Goal: Task Accomplishment & Management: Manage account settings

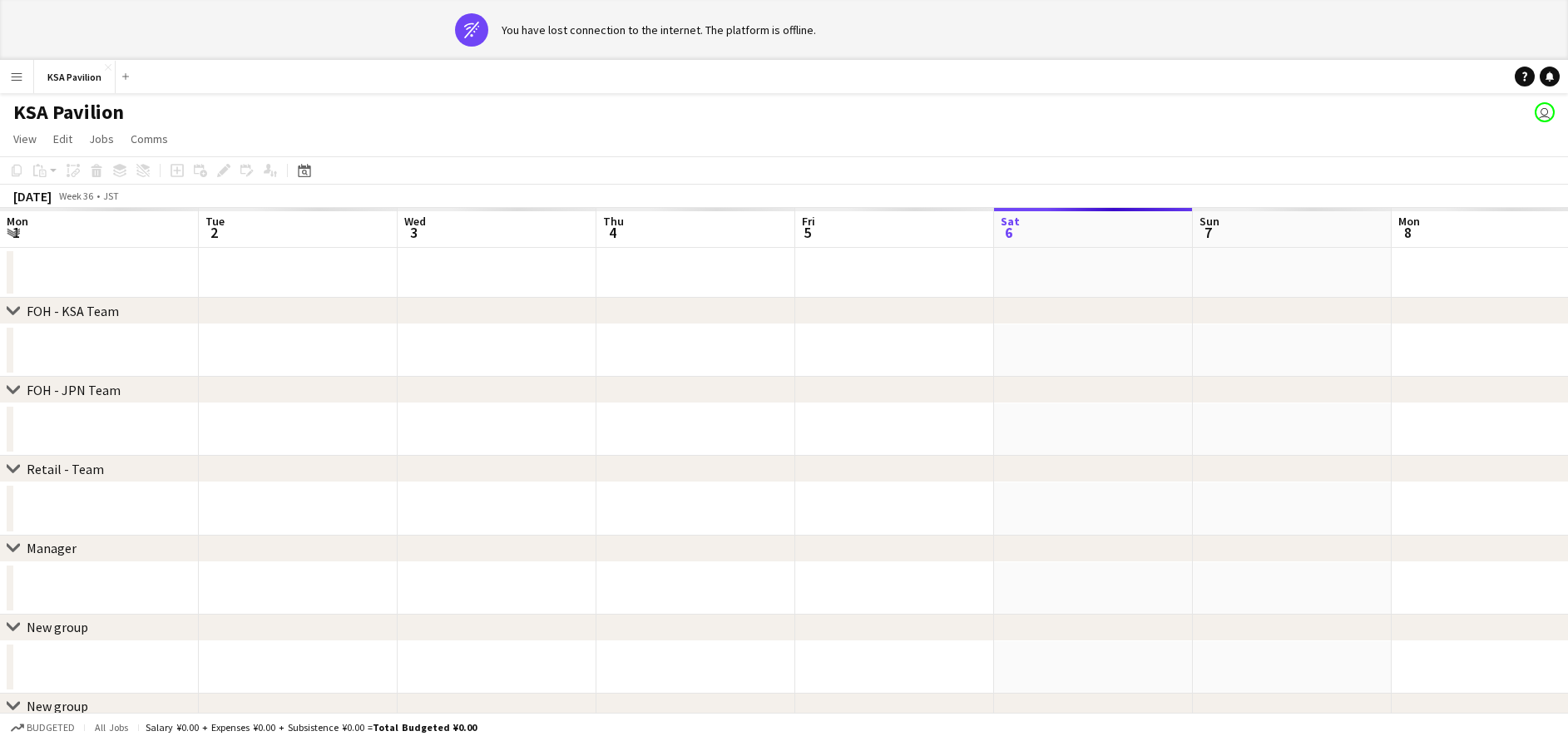
scroll to position [0, 399]
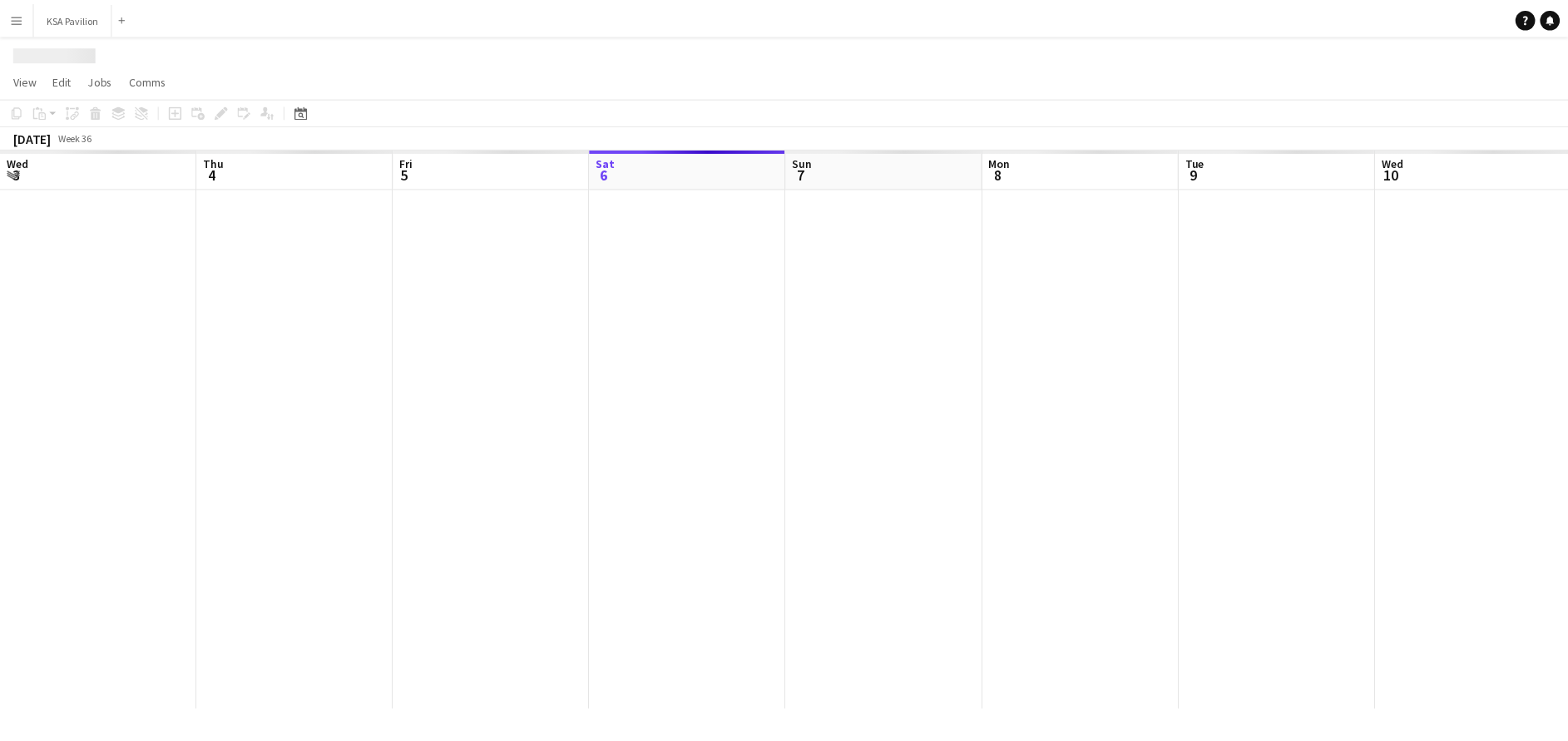
scroll to position [0, 398]
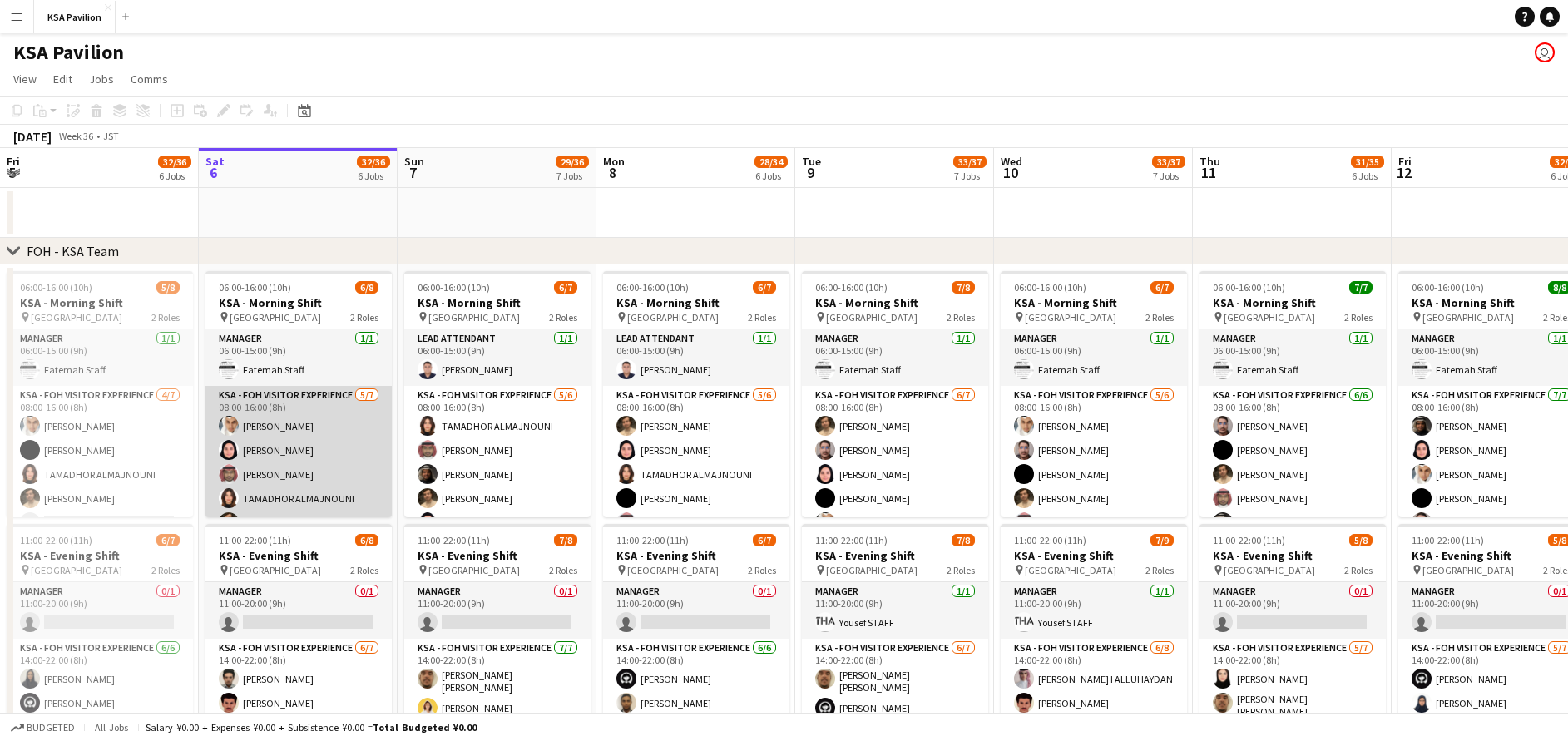
click at [341, 406] on app-card-role "KSA - FOH Visitor Experience 5/7 08:00-16:00 (8h) Abdullah Alghoniman Dur Murad…" at bounding box center [299, 486] width 186 height 201
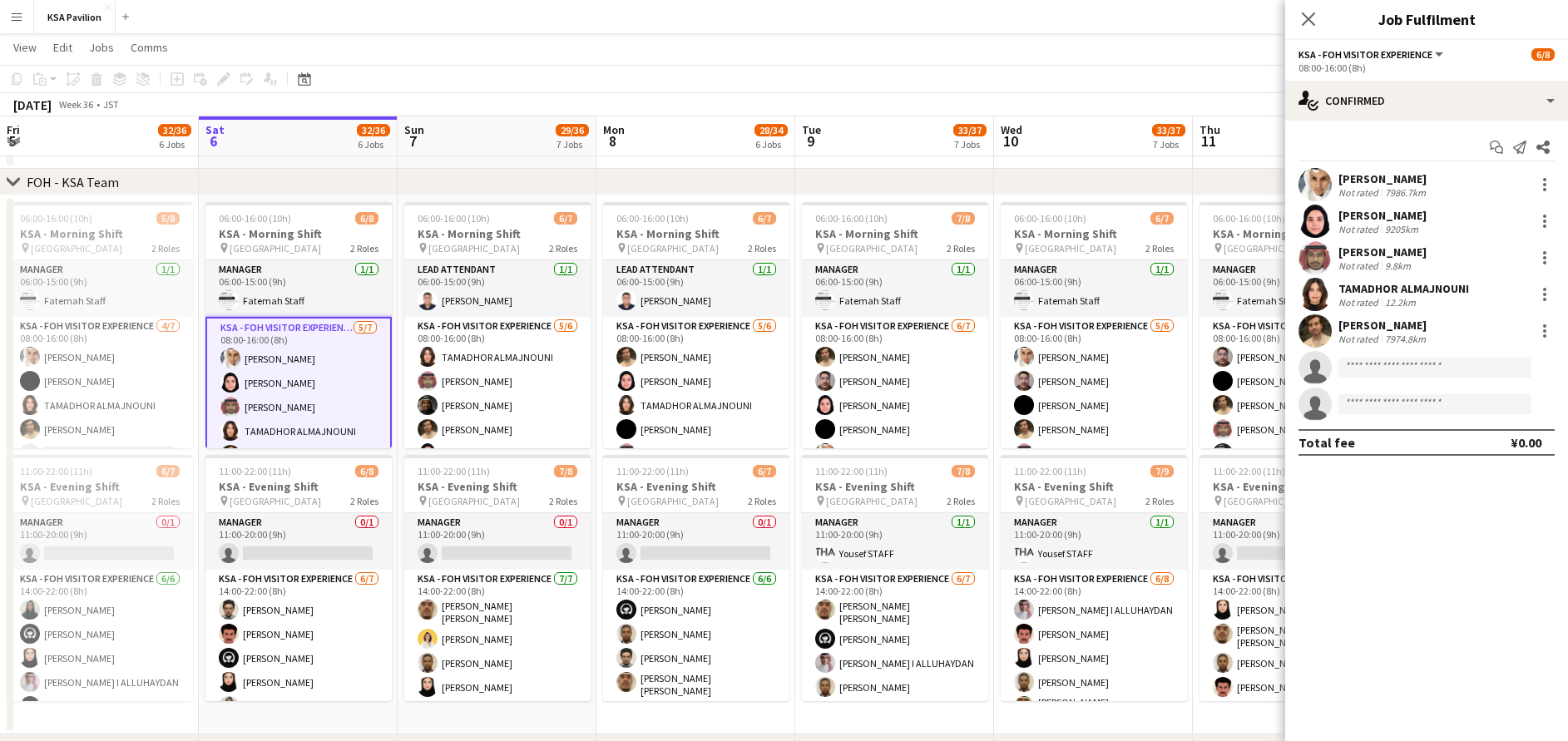
scroll to position [75, 0]
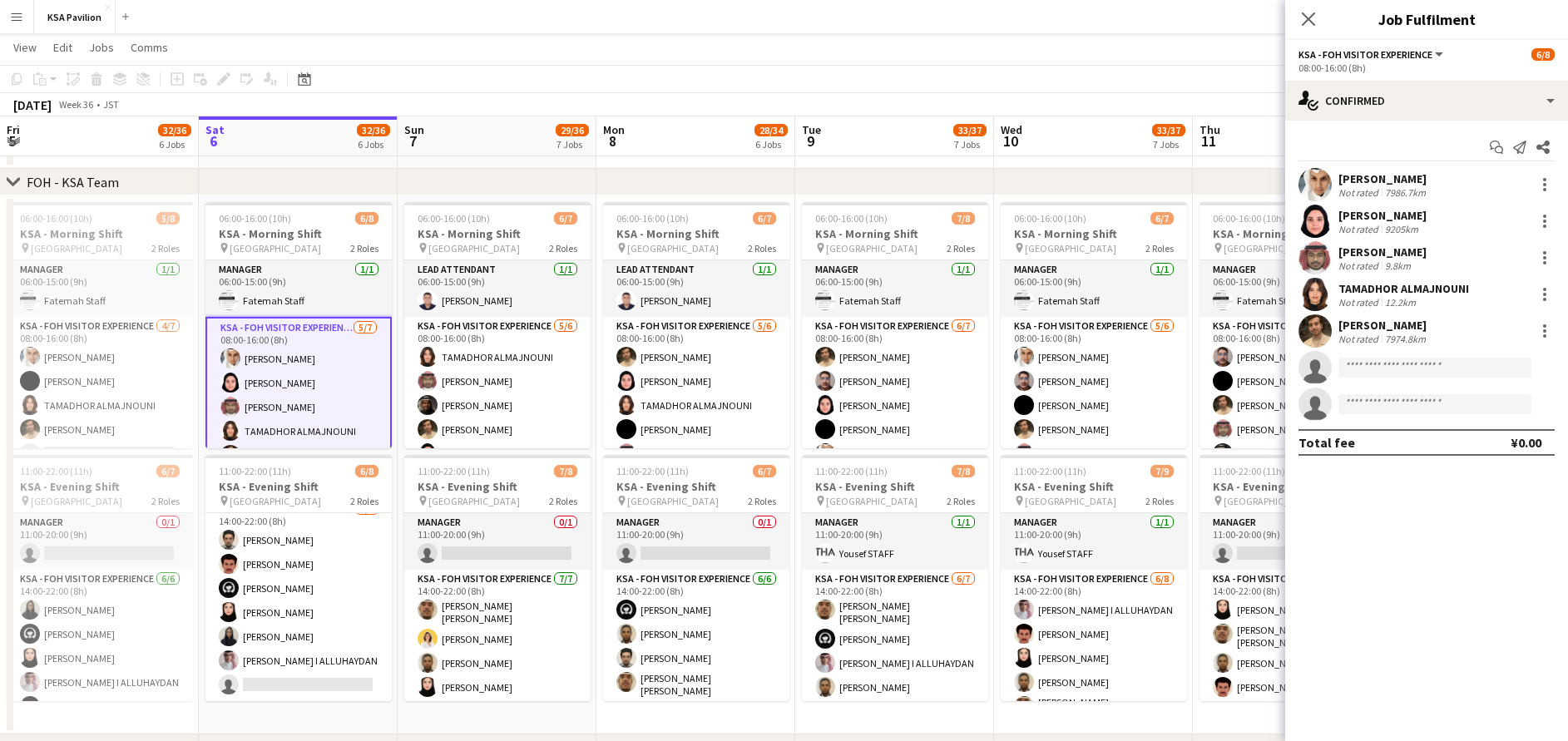
click at [317, 544] on app-card-role "KSA - FOH Visitor Experience 6/7 14:00-22:00 (8h) Husam Bukhary Mohammad Al Yam…" at bounding box center [299, 600] width 186 height 201
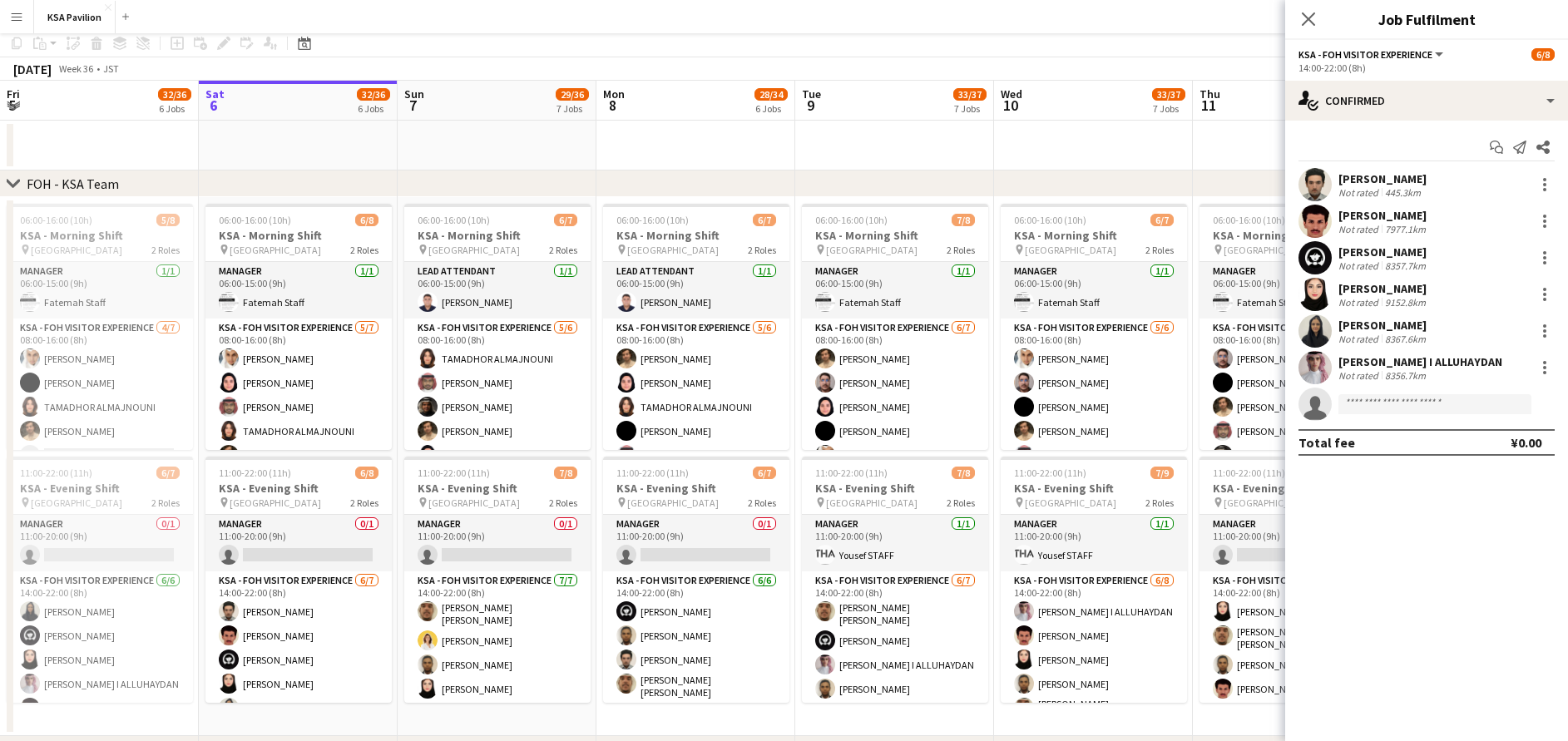
scroll to position [0, 0]
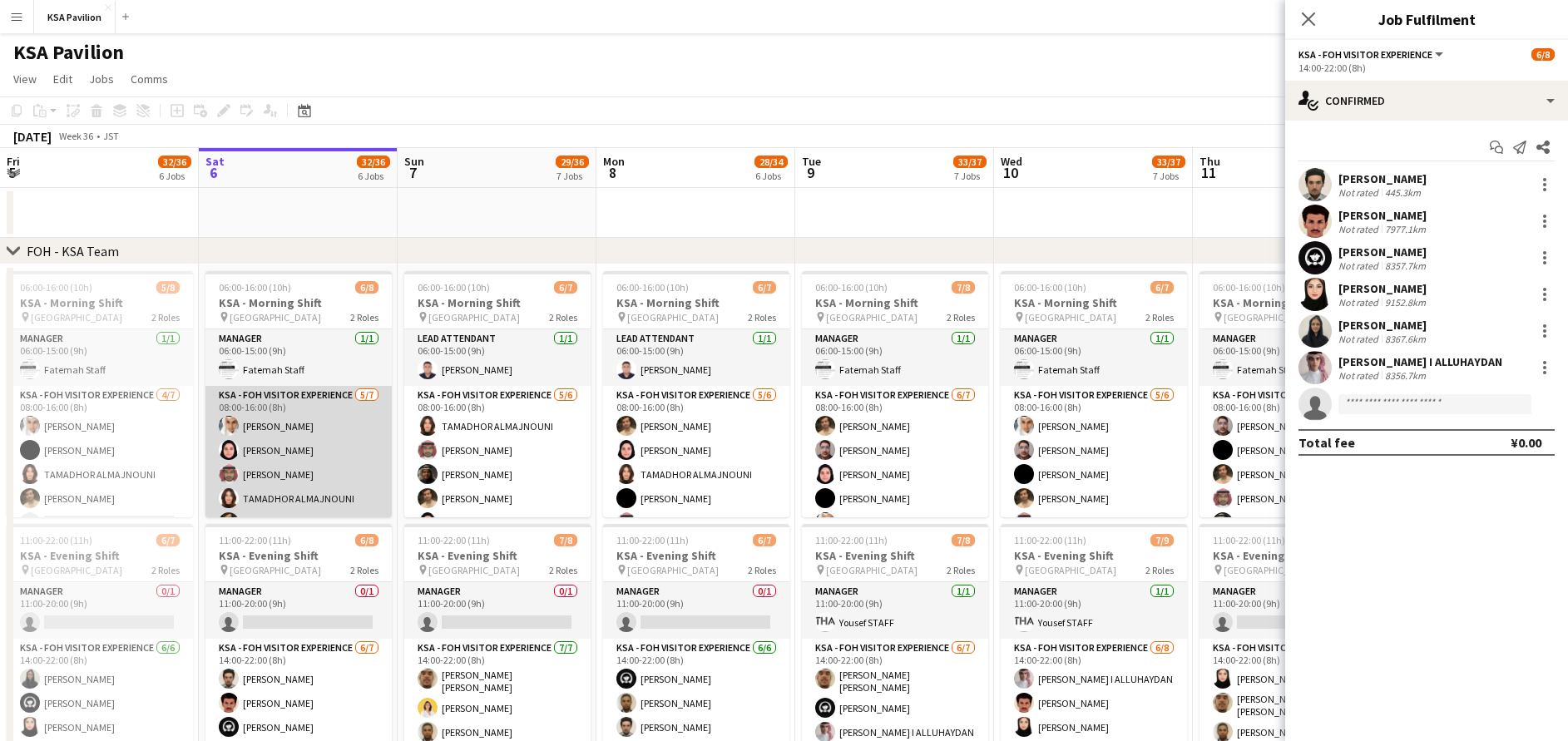
click at [278, 464] on app-card-role "KSA - FOH Visitor Experience 5/7 08:00-16:00 (8h) Abdullah Alghoniman Dur Murad…" at bounding box center [299, 486] width 186 height 201
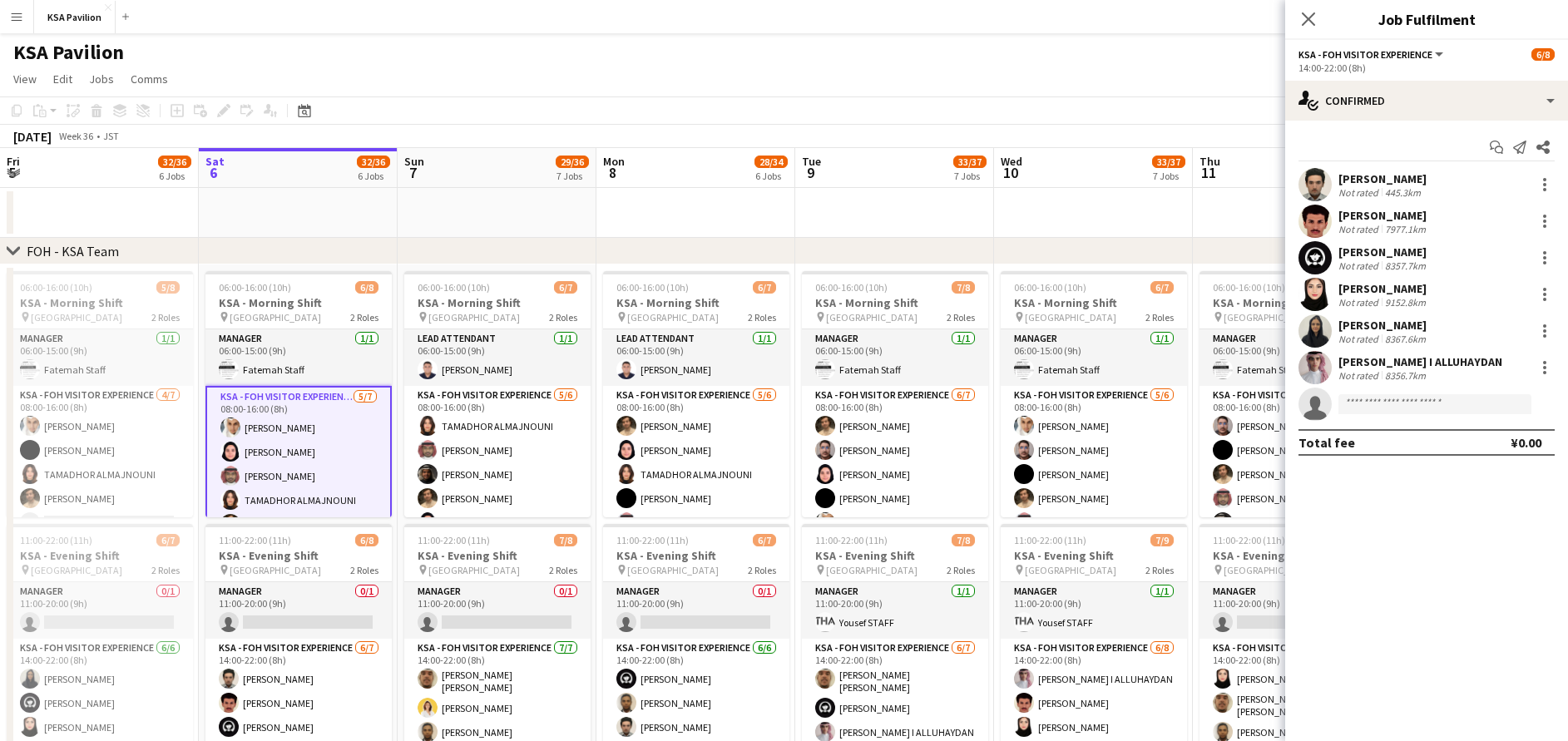
click at [296, 449] on app-card-role "KSA - FOH Visitor Experience 5/7 08:00-16:00 (8h) Abdullah Alghoniman Dur Murad…" at bounding box center [299, 487] width 186 height 205
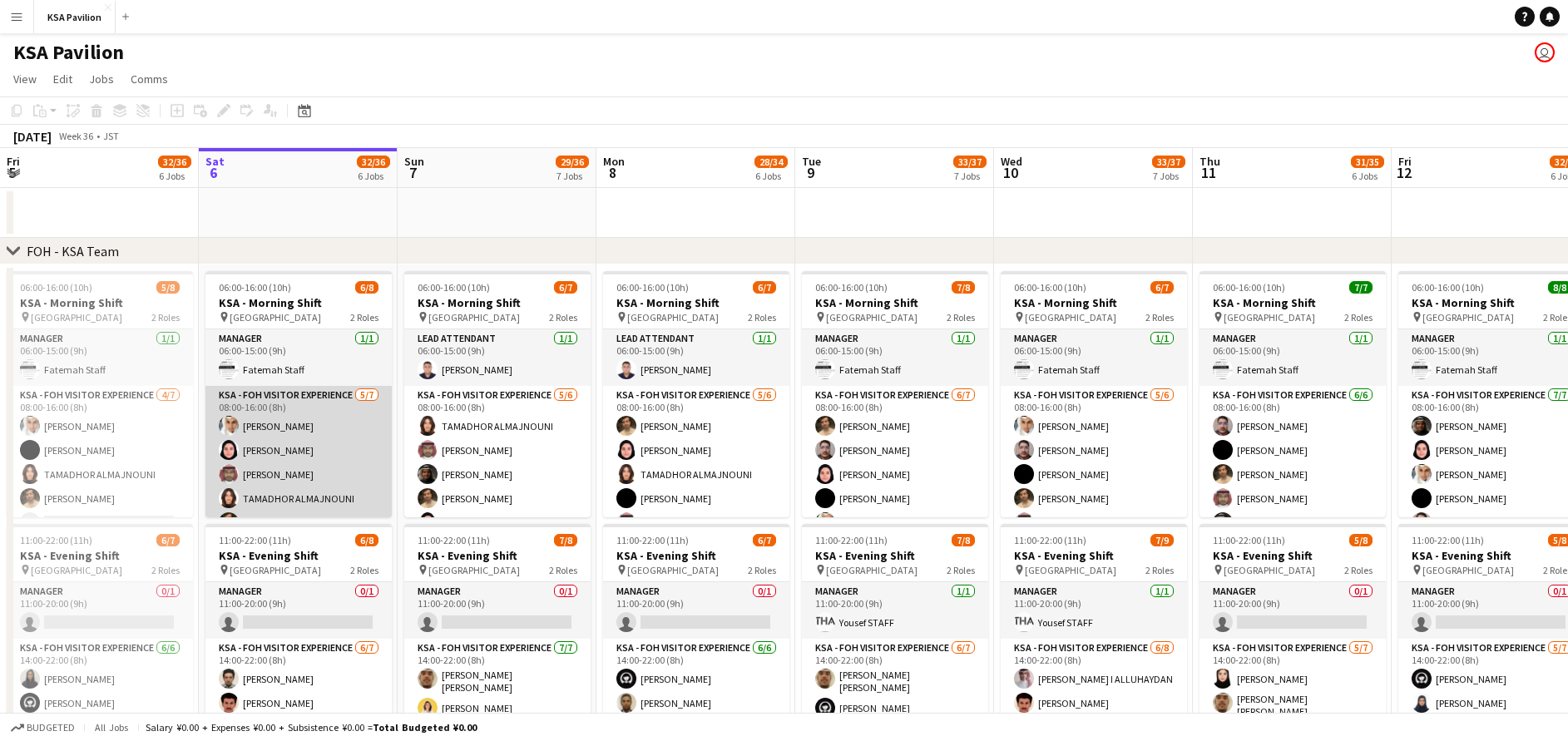
click at [296, 449] on app-card-role "KSA - FOH Visitor Experience 5/7 08:00-16:00 (8h) Abdullah Alghoniman Dur Murad…" at bounding box center [299, 486] width 186 height 201
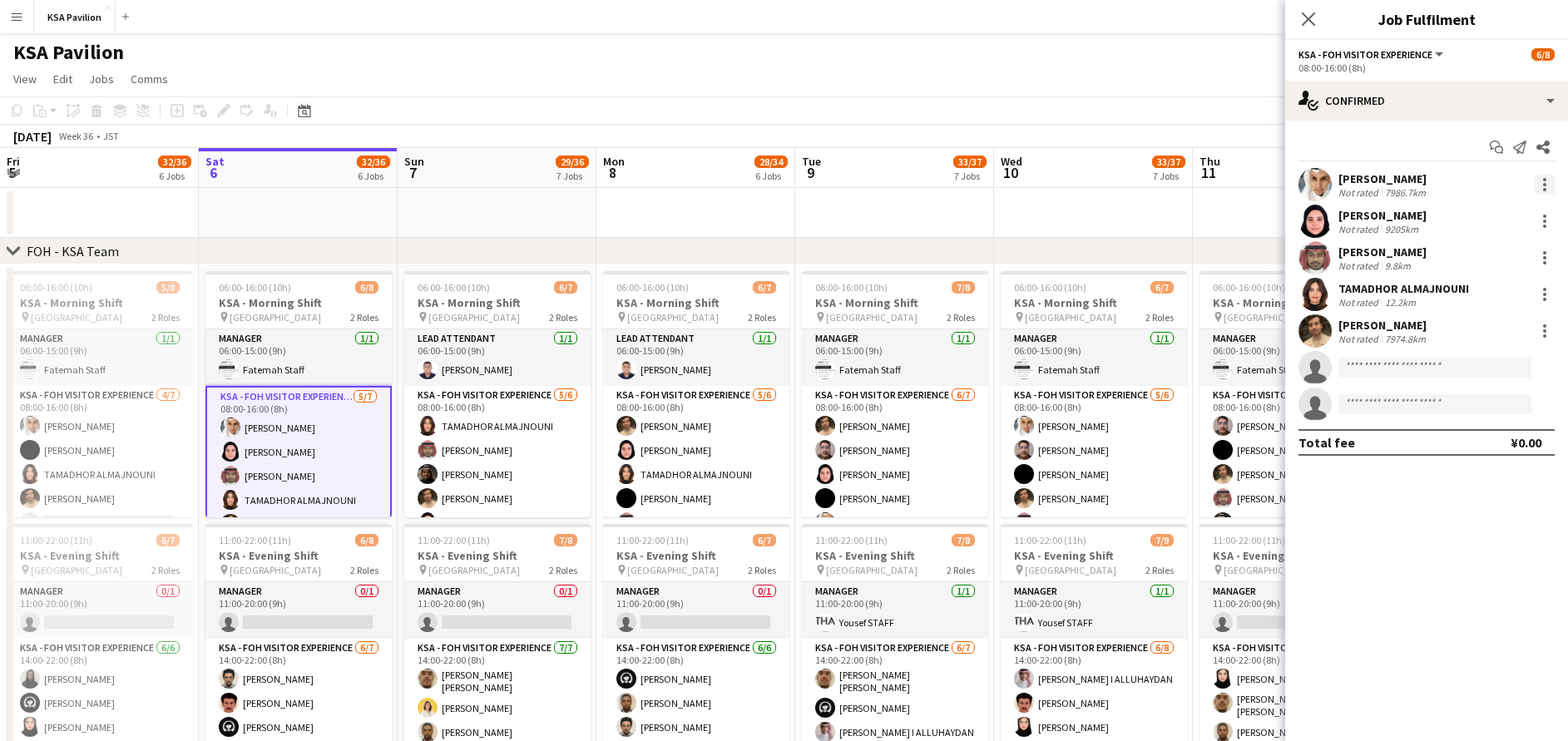
click at [1547, 180] on div at bounding box center [1544, 184] width 20 height 20
click at [1493, 369] on span "Remove" at bounding box center [1489, 375] width 103 height 15
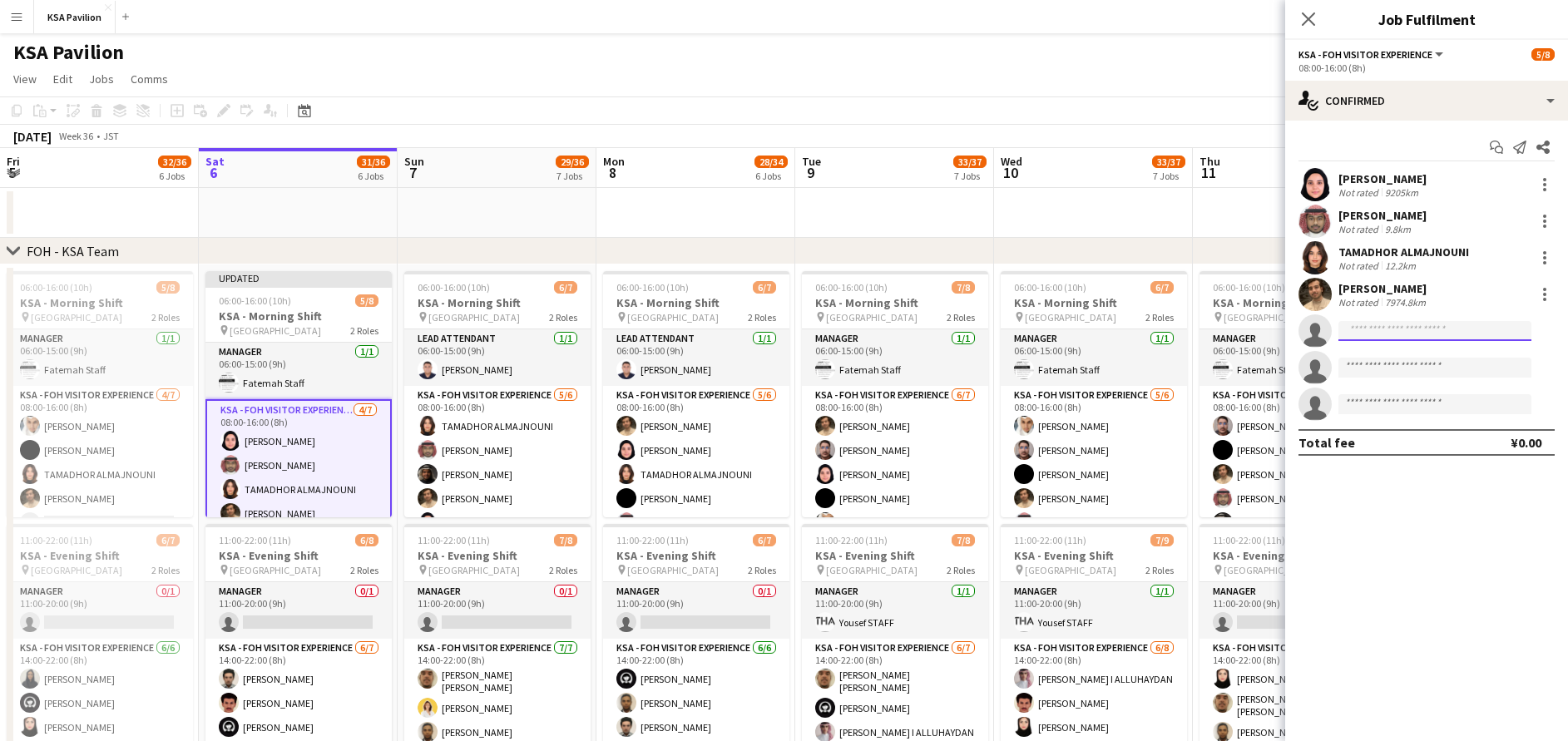
click at [1455, 327] on input at bounding box center [1435, 331] width 193 height 20
type input "****"
click at [1423, 371] on span "s.abdullahalharbi@gmail.com" at bounding box center [1434, 368] width 166 height 13
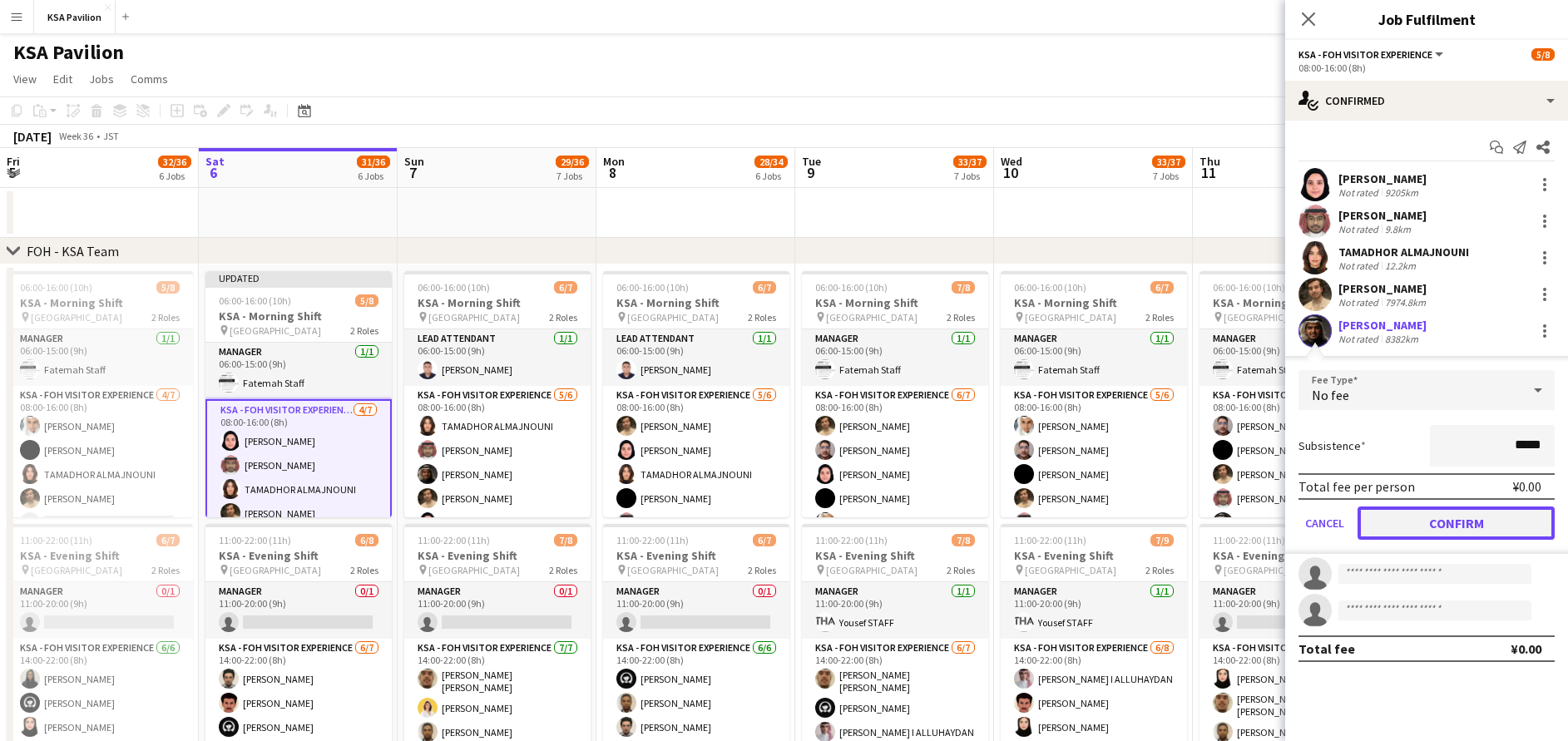
click at [1418, 527] on button "Confirm" at bounding box center [1456, 523] width 197 height 33
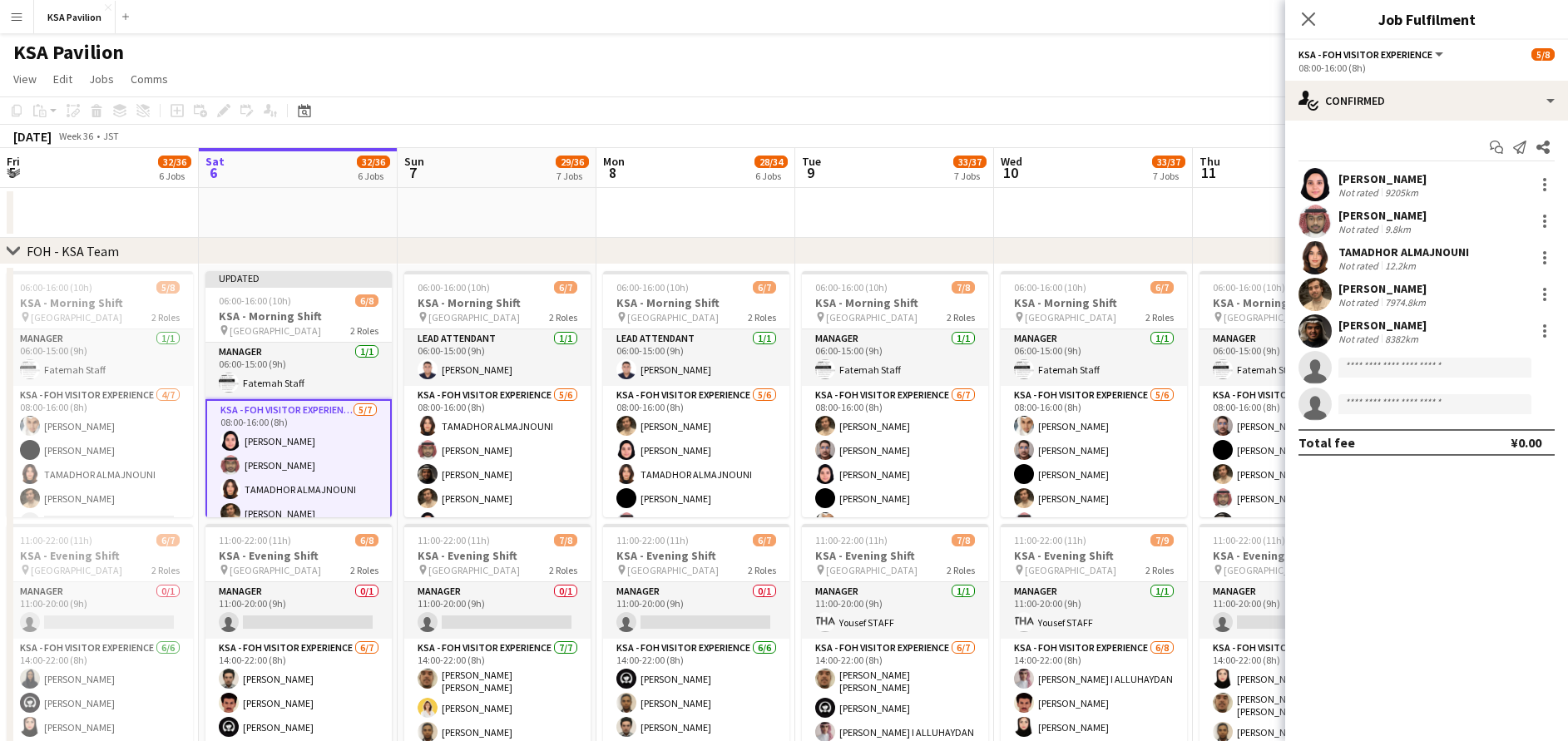
click at [1297, 8] on div "Close pop-in" at bounding box center [1308, 19] width 47 height 39
click at [1304, 15] on icon at bounding box center [1308, 18] width 16 height 16
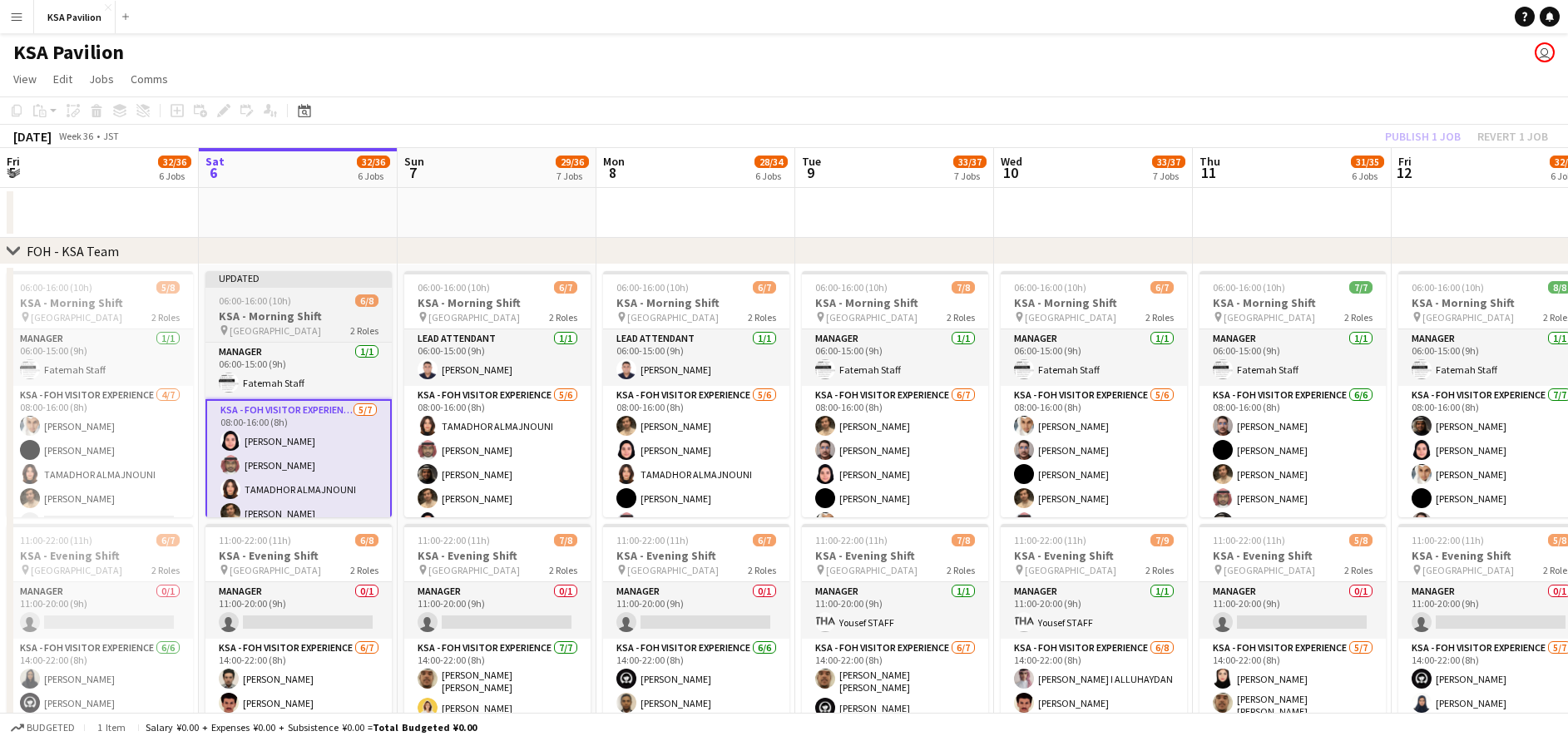
click at [307, 320] on h3 "KSA - Morning Shift" at bounding box center [299, 315] width 186 height 15
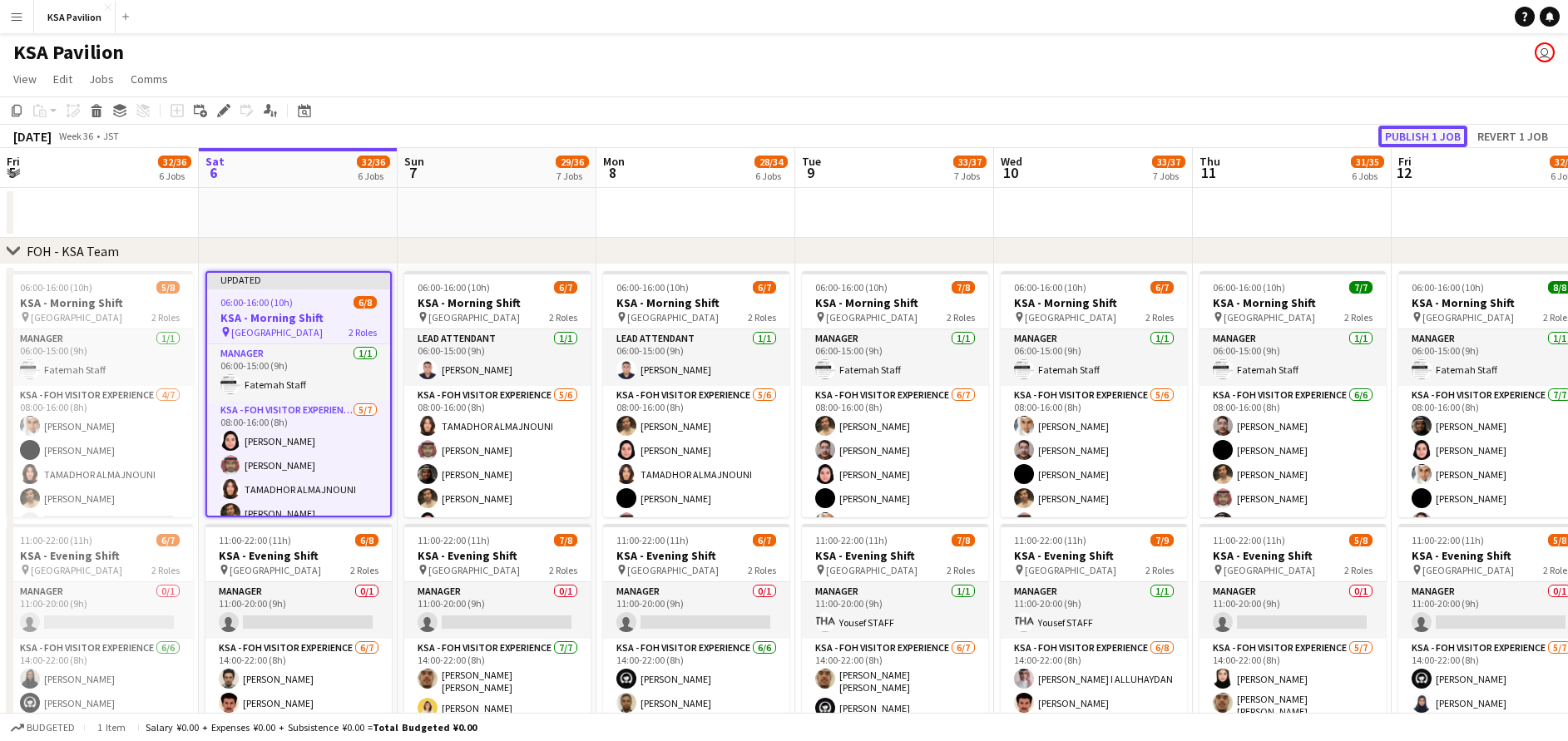
click at [1436, 128] on button "Publish 1 job" at bounding box center [1422, 136] width 89 height 22
